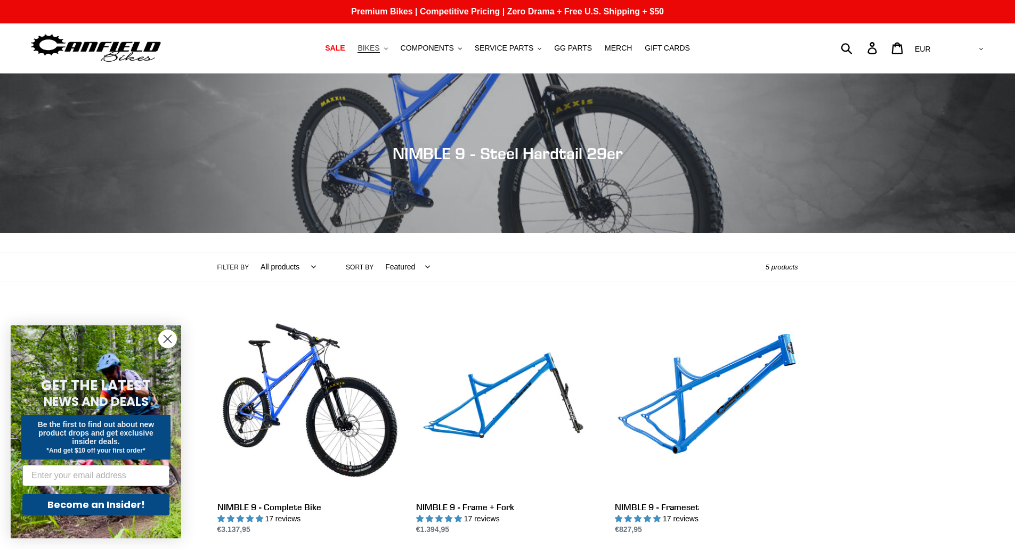
click at [393, 46] on button "BIKES .cls-1{fill:#231f20}" at bounding box center [372, 48] width 40 height 14
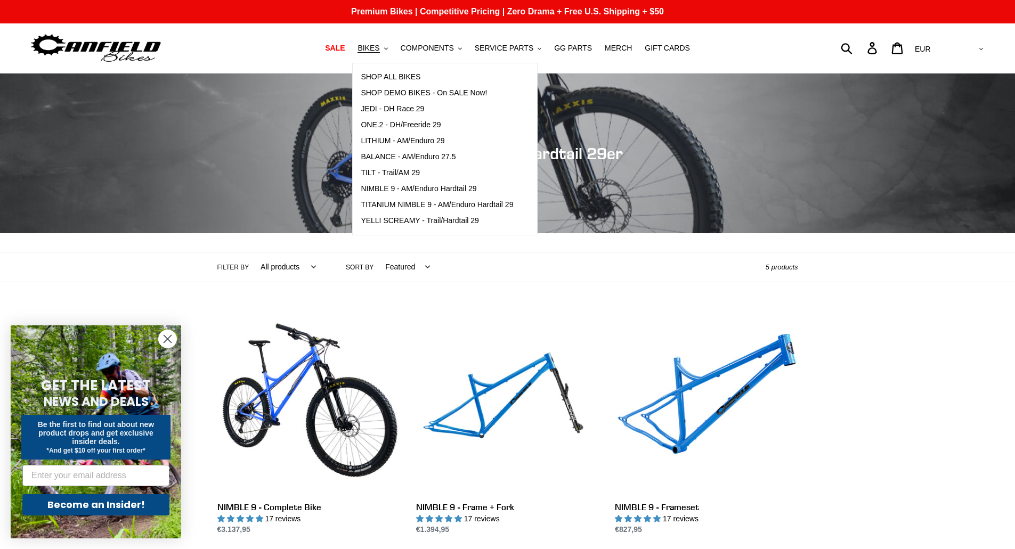
click at [862, 329] on div "Collection: NIMBLE 9 - Steel Hardtail 29er Filter by All products 29er BFCM23 B…" at bounding box center [507, 432] width 1015 height 716
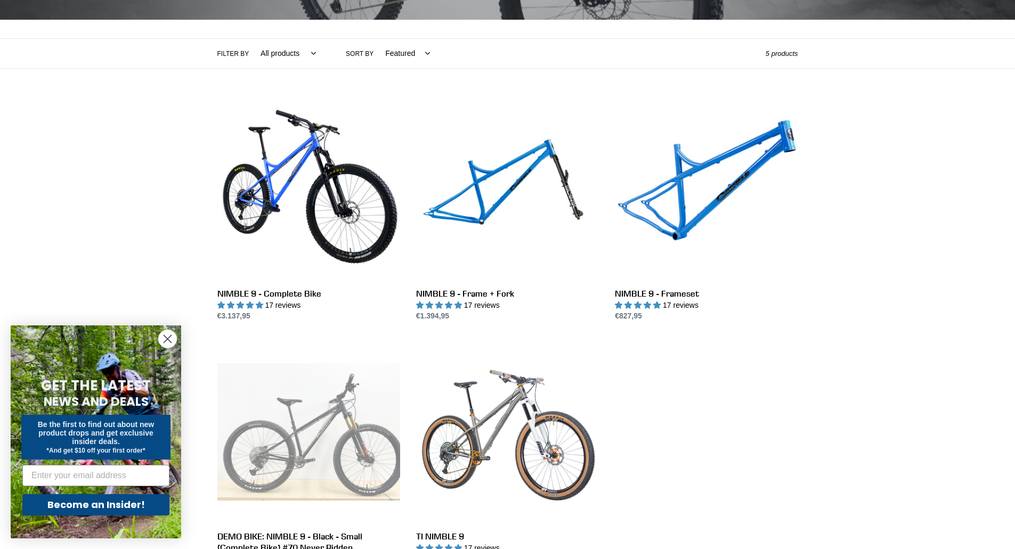
scroll to position [213, 0]
click at [730, 211] on link "NIMBLE 9 - Frameset" at bounding box center [706, 211] width 183 height 224
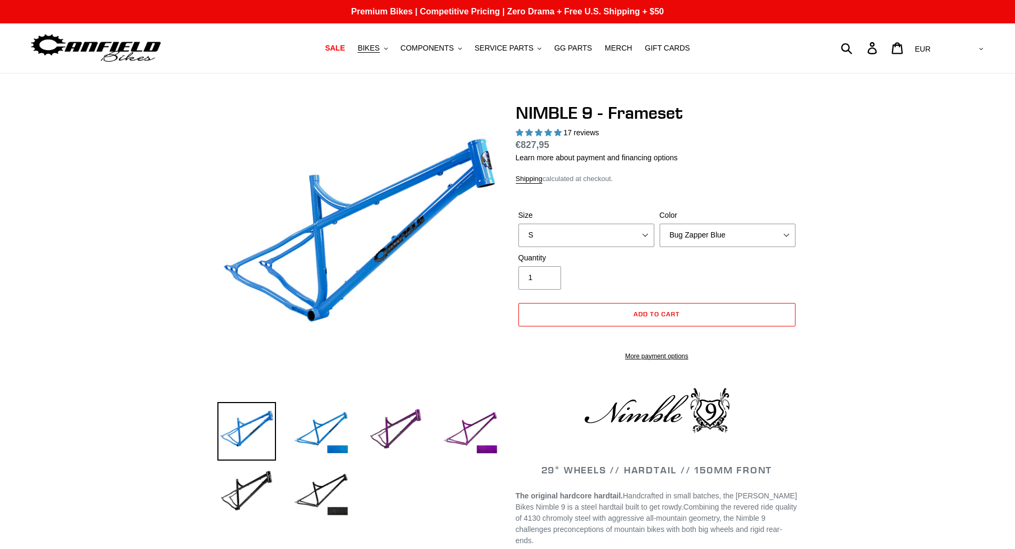
select select "highest-rating"
click at [626, 237] on select "S M L XL" at bounding box center [586, 235] width 136 height 23
select select "L"
click at [518, 224] on select "S M L XL" at bounding box center [586, 235] width 136 height 23
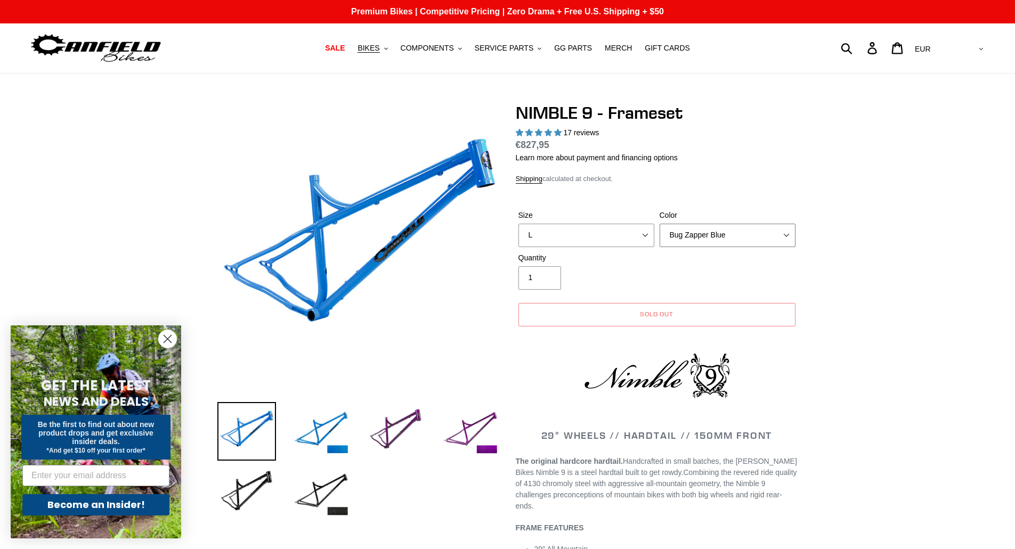
click at [706, 227] on select "Bug Zapper Blue Purple Haze -Sold Out Galaxy Black" at bounding box center [727, 235] width 136 height 23
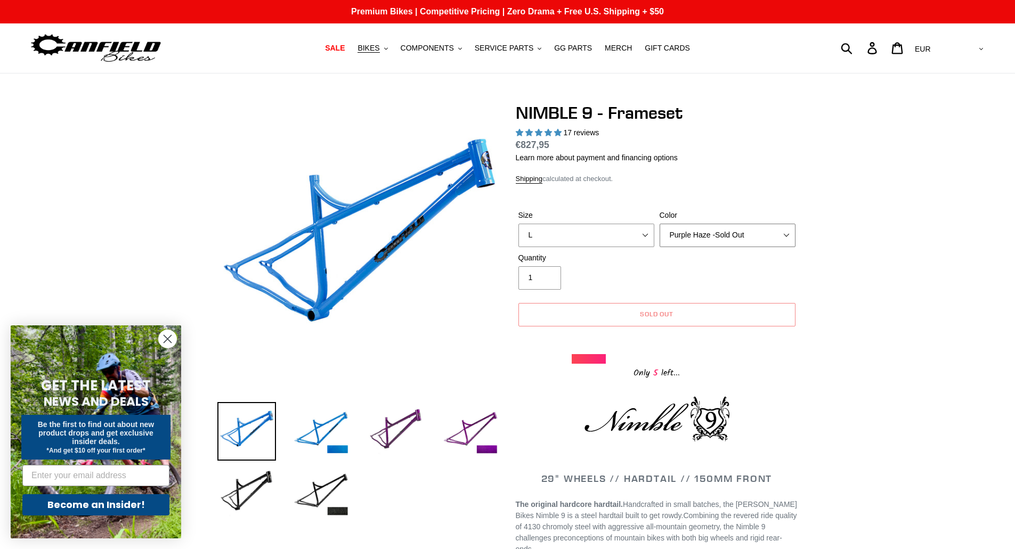
click at [659, 224] on select "Bug Zapper Blue Purple Haze -Sold Out Galaxy Black" at bounding box center [727, 235] width 136 height 23
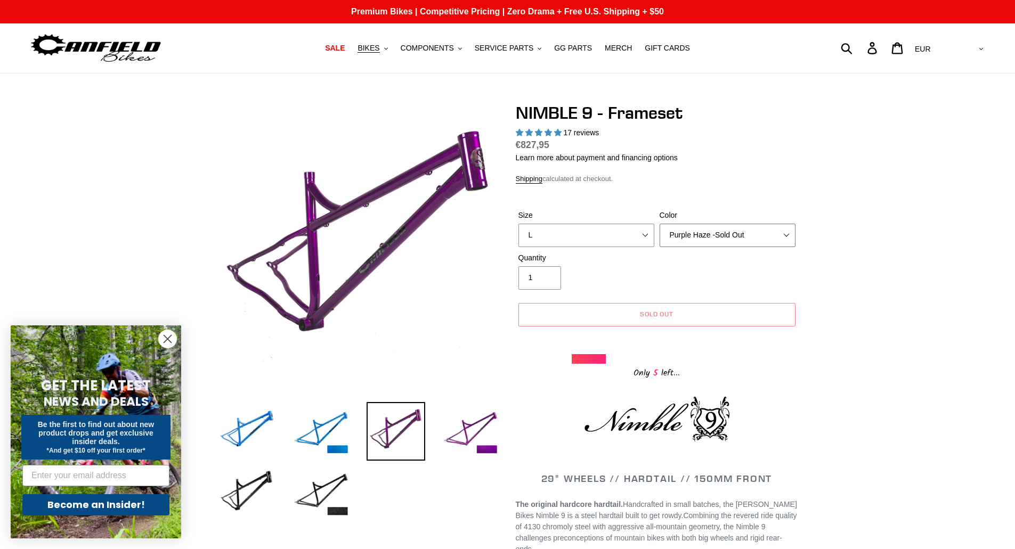
click at [686, 240] on select "Bug Zapper Blue Purple Haze -Sold Out Galaxy Black" at bounding box center [727, 235] width 136 height 23
select select "Galaxy Black"
click at [659, 224] on select "Bug Zapper Blue Purple Haze -Sold Out Galaxy Black" at bounding box center [727, 235] width 136 height 23
